Goal: Transaction & Acquisition: Obtain resource

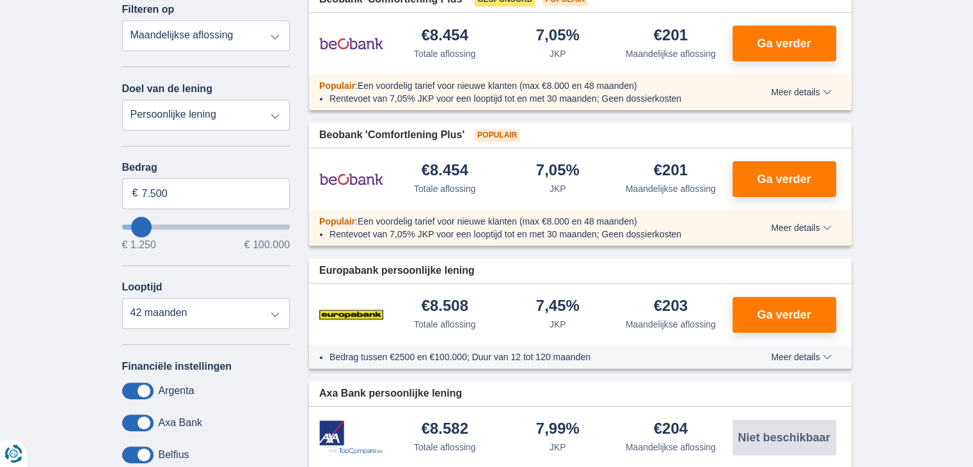
scroll to position [331, 0]
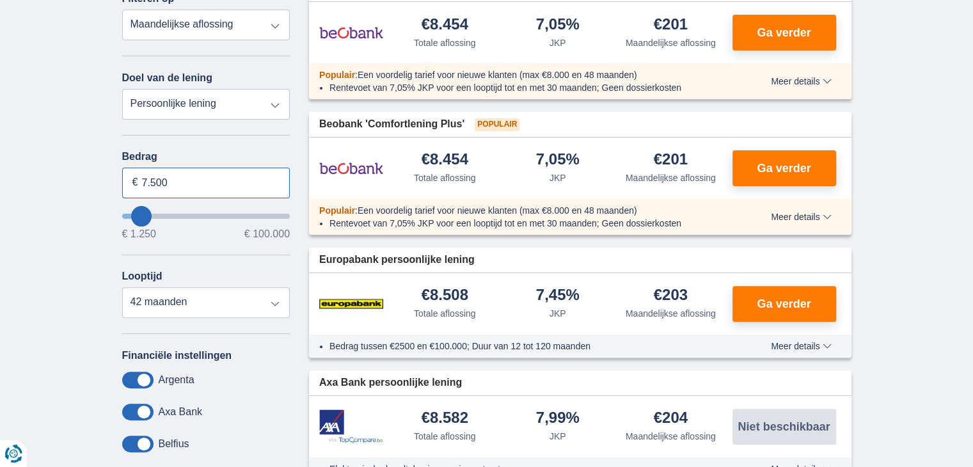
click at [162, 169] on input "7.500" at bounding box center [206, 183] width 168 height 31
click at [143, 178] on input "7.500" at bounding box center [206, 183] width 168 height 31
click at [145, 178] on input "7.500" at bounding box center [206, 183] width 168 height 31
click at [166, 181] on input "4.500" at bounding box center [206, 183] width 168 height 31
type input "4.000"
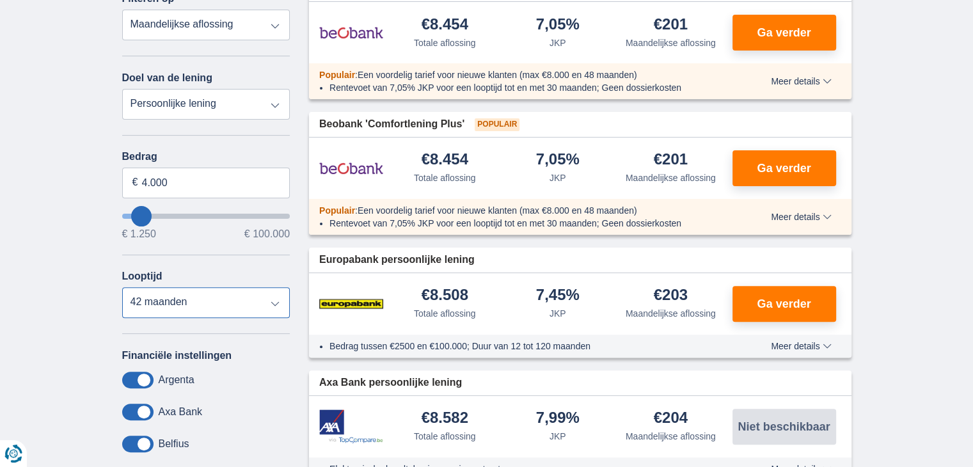
type input "4250"
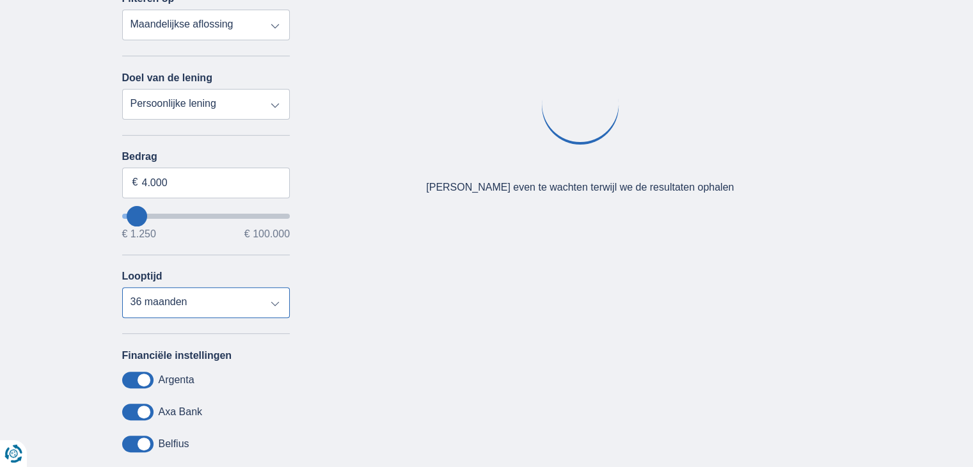
click at [182, 315] on select "12 maanden 18 maanden 24 maanden 30 maanden 36 maanden" at bounding box center [206, 302] width 168 height 31
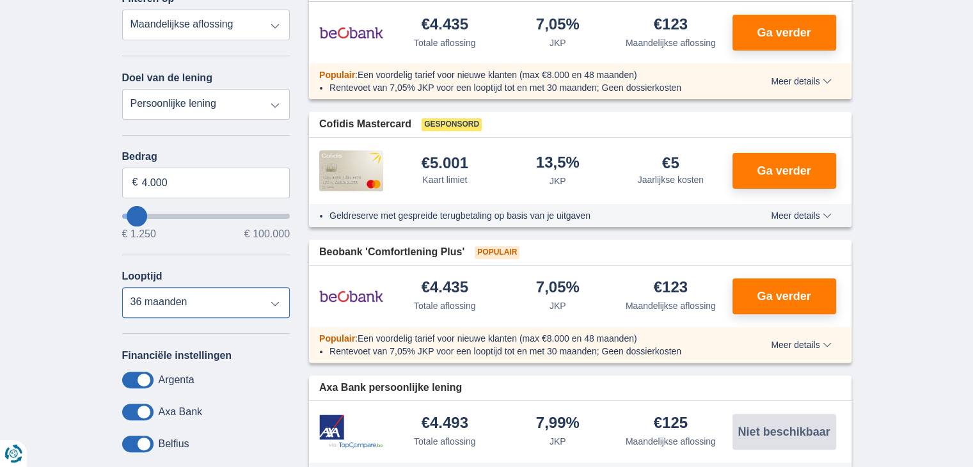
click at [122, 287] on select "12 maanden 18 maanden 24 maanden 30 maanden 36 maanden" at bounding box center [206, 302] width 168 height 31
click at [161, 308] on select "12 maanden 18 maanden 24 maanden 30 maanden 36 maanden" at bounding box center [206, 302] width 168 height 31
select select "18"
click at [122, 287] on select "12 maanden 18 maanden 24 maanden 30 maanden 36 maanden" at bounding box center [206, 302] width 168 height 31
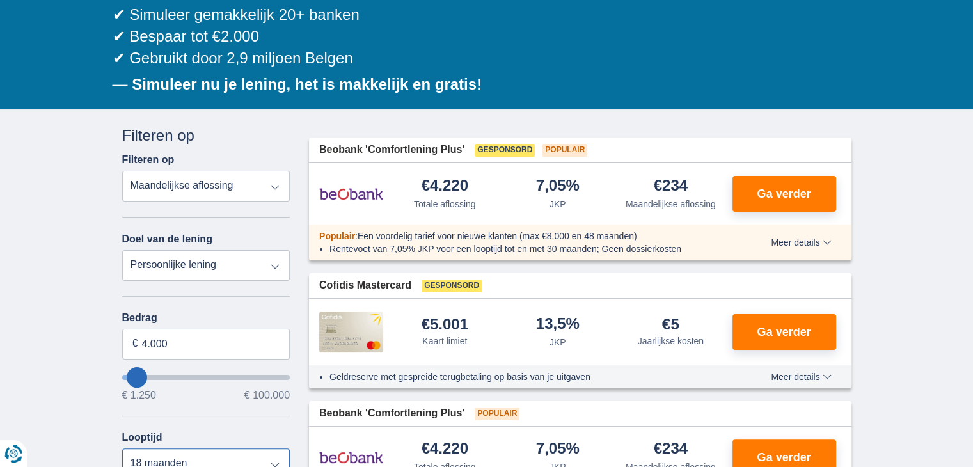
scroll to position [164, 0]
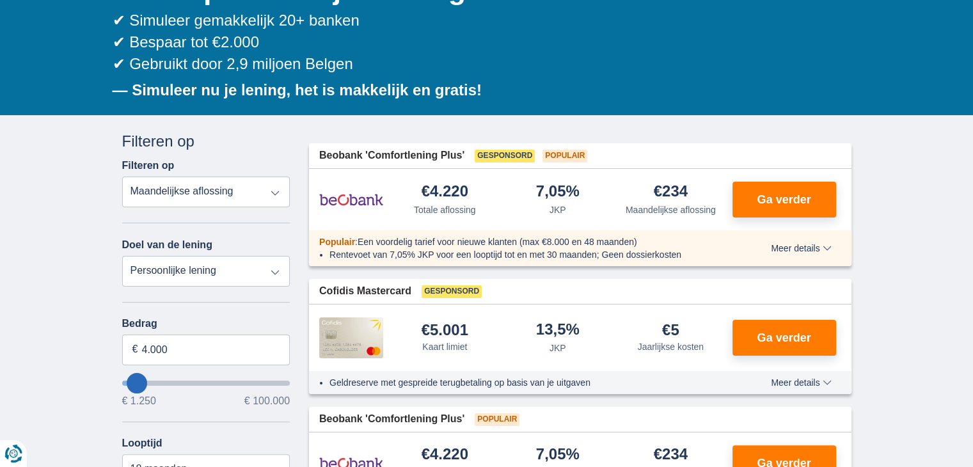
click at [814, 251] on span "Meer details" at bounding box center [801, 248] width 60 height 9
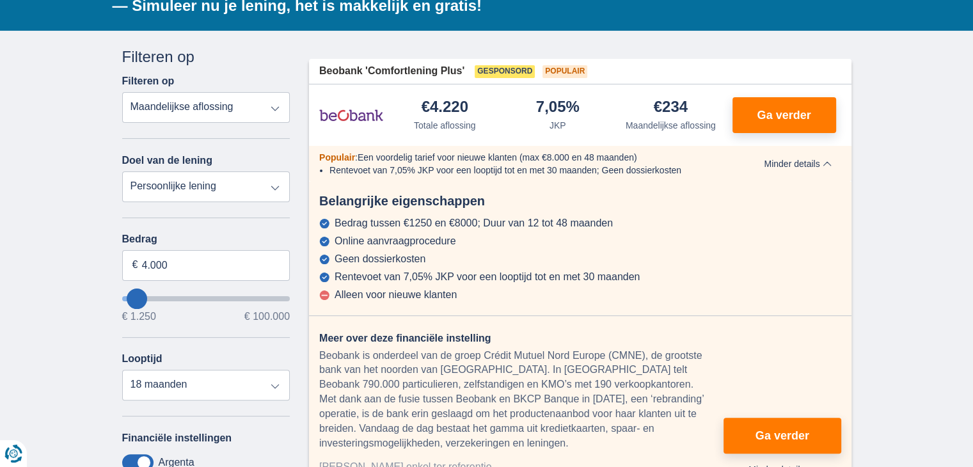
scroll to position [254, 0]
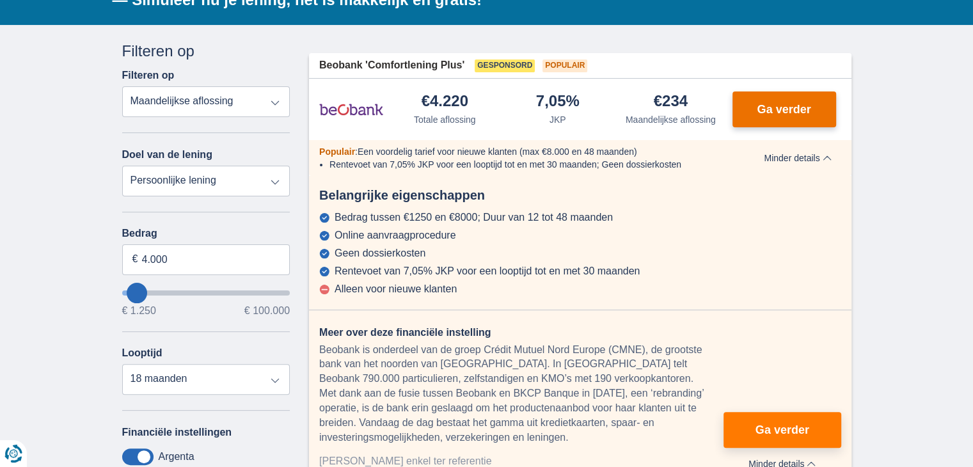
click at [819, 103] on button "Ga verder" at bounding box center [784, 109] width 104 height 36
drag, startPoint x: 335, startPoint y: 272, endPoint x: 397, endPoint y: 293, distance: 64.9
click at [397, 293] on div "Bedrag tussen €1250 en €8000; Duur van 12 tot 48 maanden Online aanvraagprocedu…" at bounding box center [580, 253] width 542 height 83
click at [744, 120] on button "Ga verder" at bounding box center [784, 109] width 104 height 36
click at [445, 297] on hr at bounding box center [580, 310] width 542 height 31
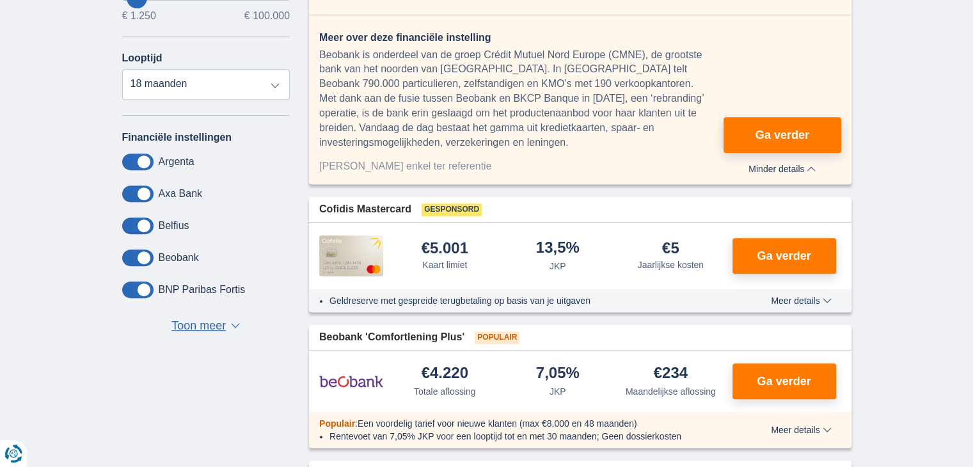
scroll to position [568, 0]
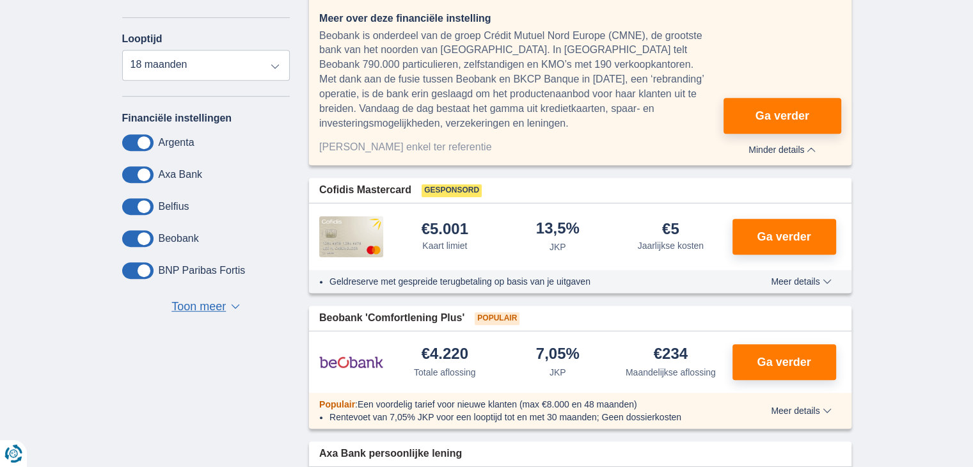
click at [794, 279] on span "Meer details" at bounding box center [801, 281] width 60 height 9
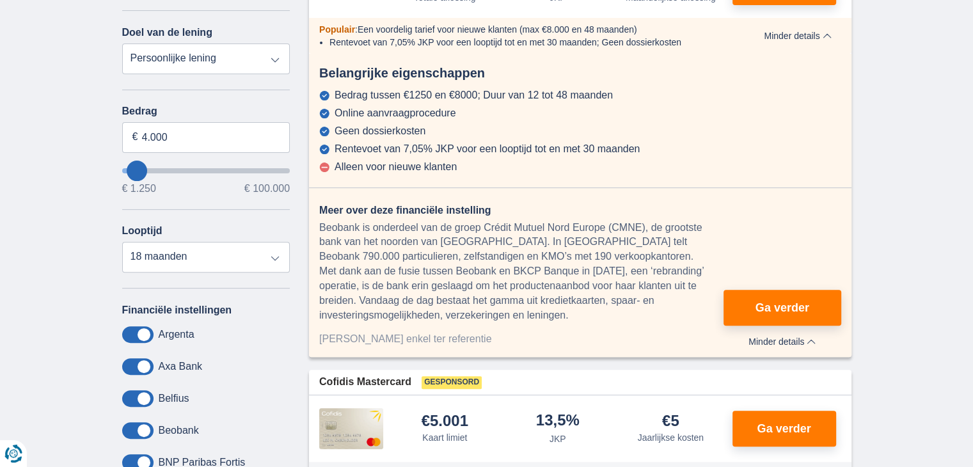
scroll to position [368, 0]
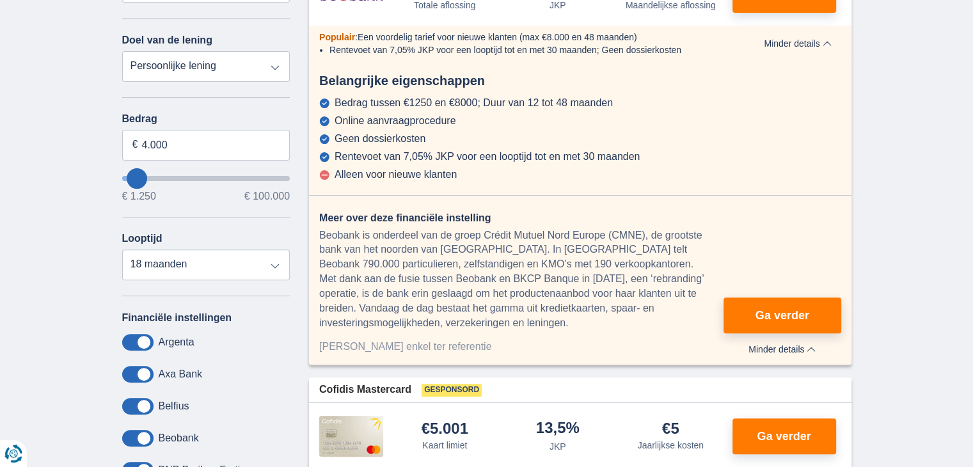
click at [345, 221] on div "Meer over deze financiële instelling" at bounding box center [521, 218] width 404 height 15
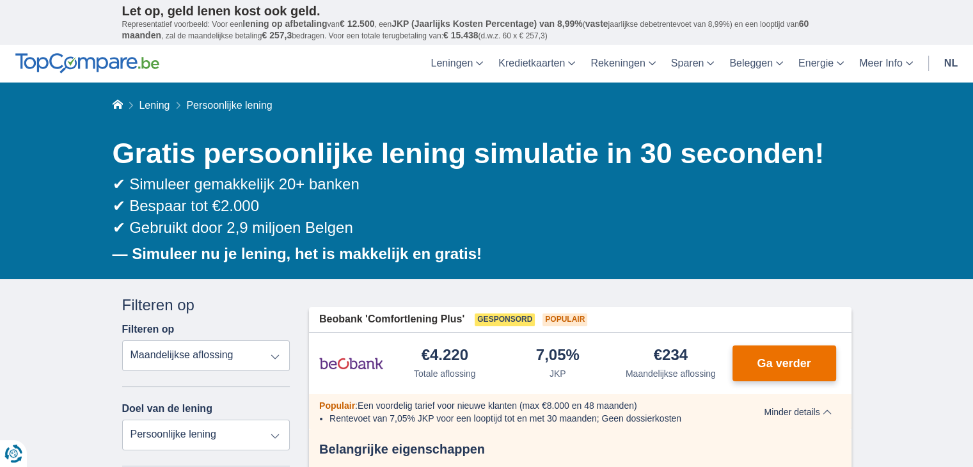
click at [766, 352] on button "Ga verder" at bounding box center [784, 363] width 104 height 36
